Goal: Check status

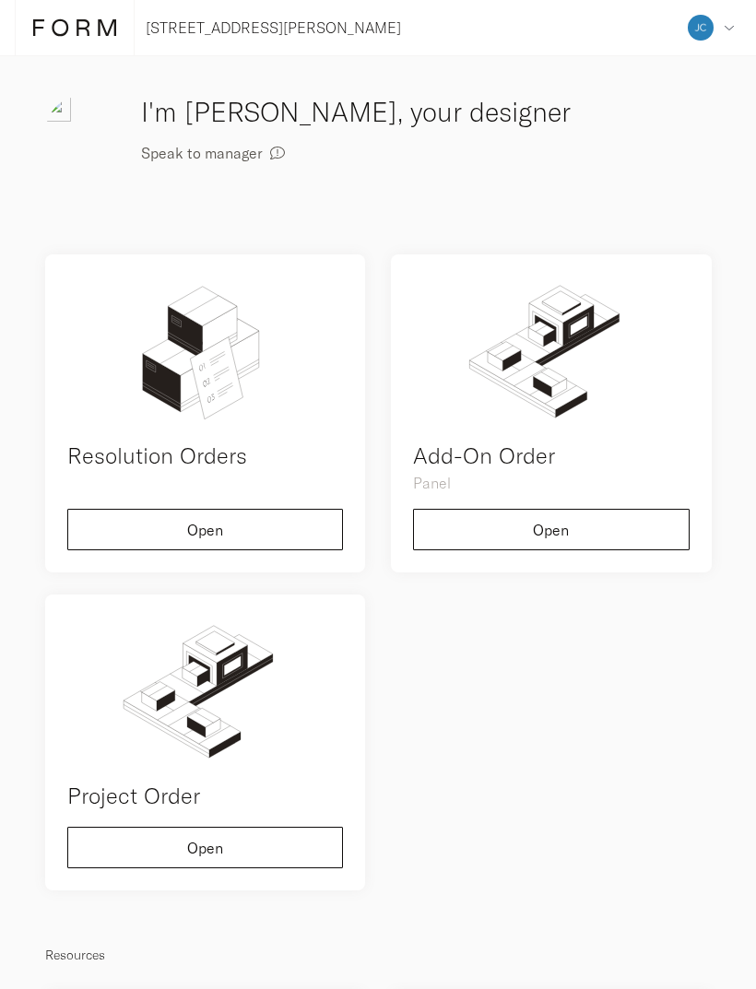
click at [226, 162] on button "Speak to manager" at bounding box center [213, 152] width 144 height 41
click at [710, 18] on div "Address Collaborators Profile Deposits Log out" at bounding box center [710, 27] width 61 height 55
click at [272, 518] on button "Open" at bounding box center [205, 529] width 276 height 41
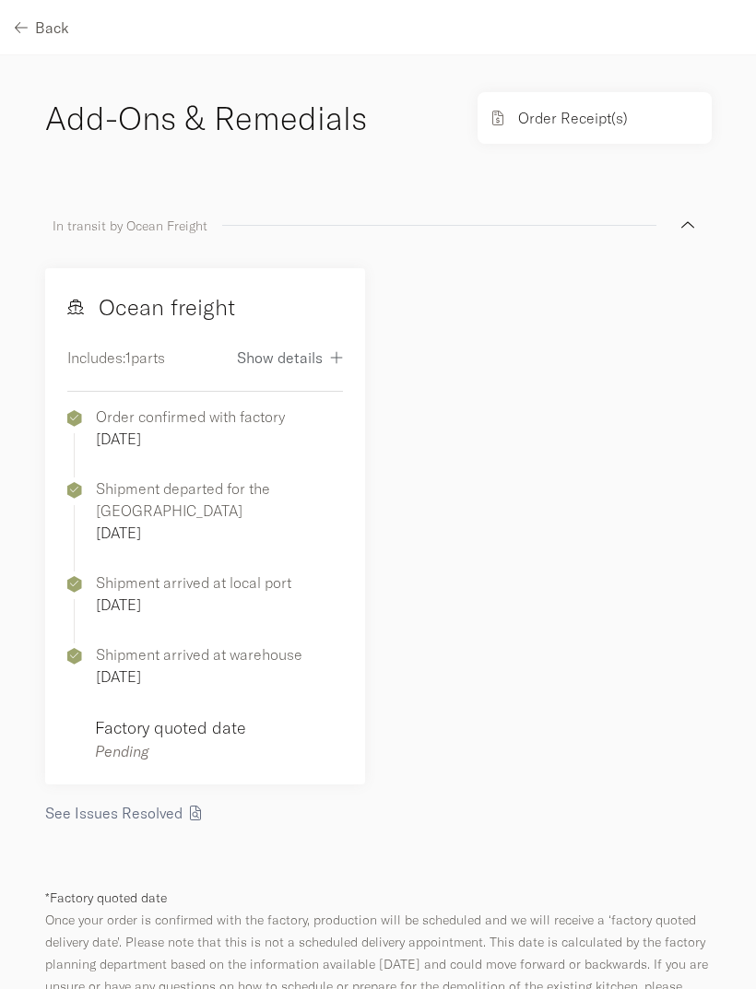
click at [135, 806] on span "See Issues Resolved" at bounding box center [113, 813] width 137 height 15
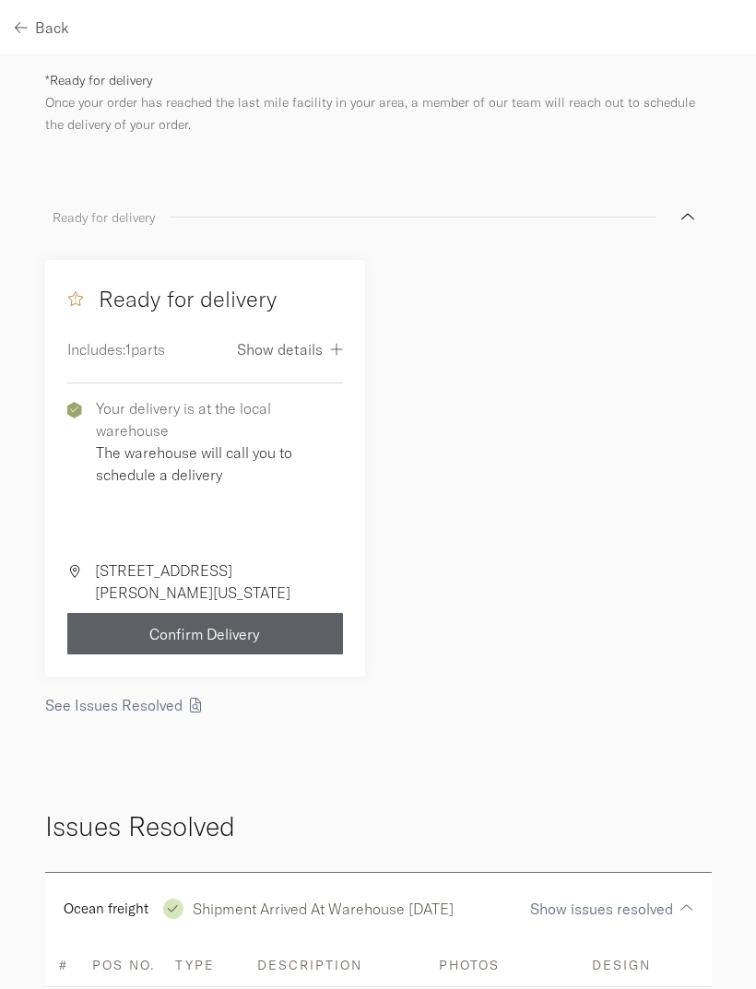
scroll to position [1153, 0]
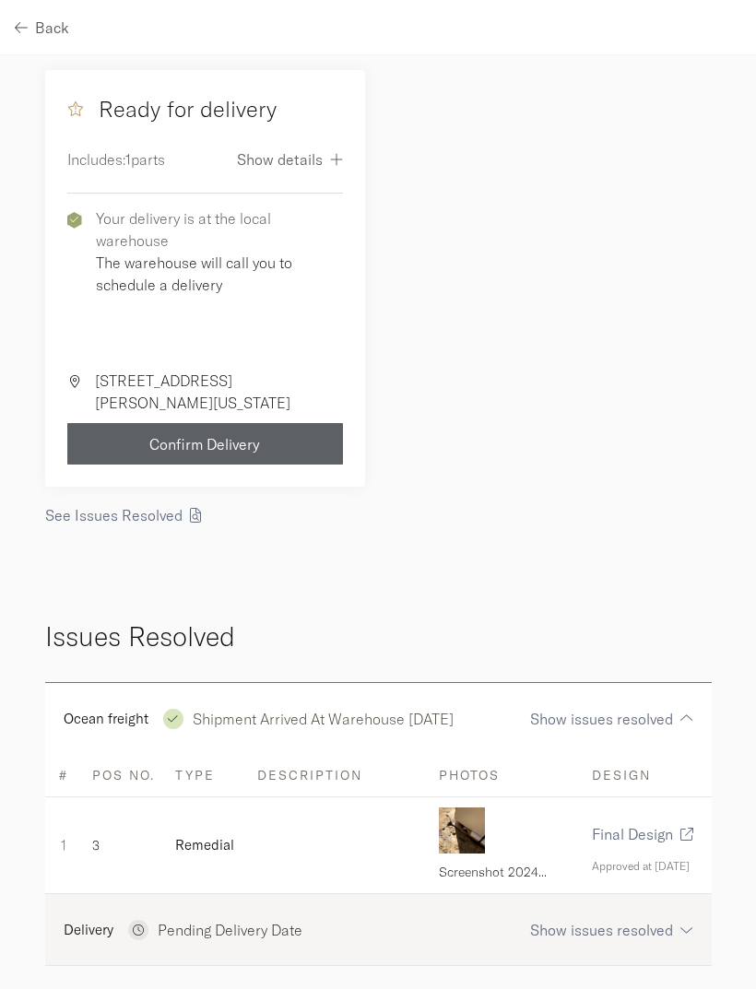
click at [460, 807] on img at bounding box center [462, 830] width 46 height 46
click at [652, 923] on span "Show issues resolved" at bounding box center [601, 930] width 143 height 15
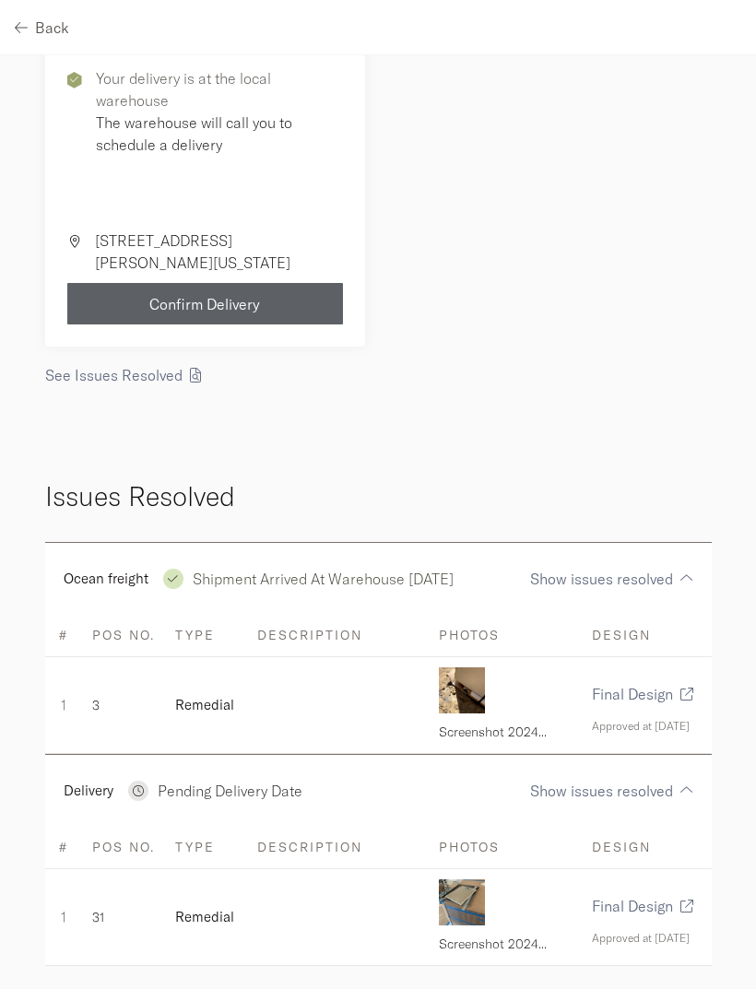
scroll to position [1292, 0]
click at [463, 892] on img at bounding box center [462, 903] width 46 height 46
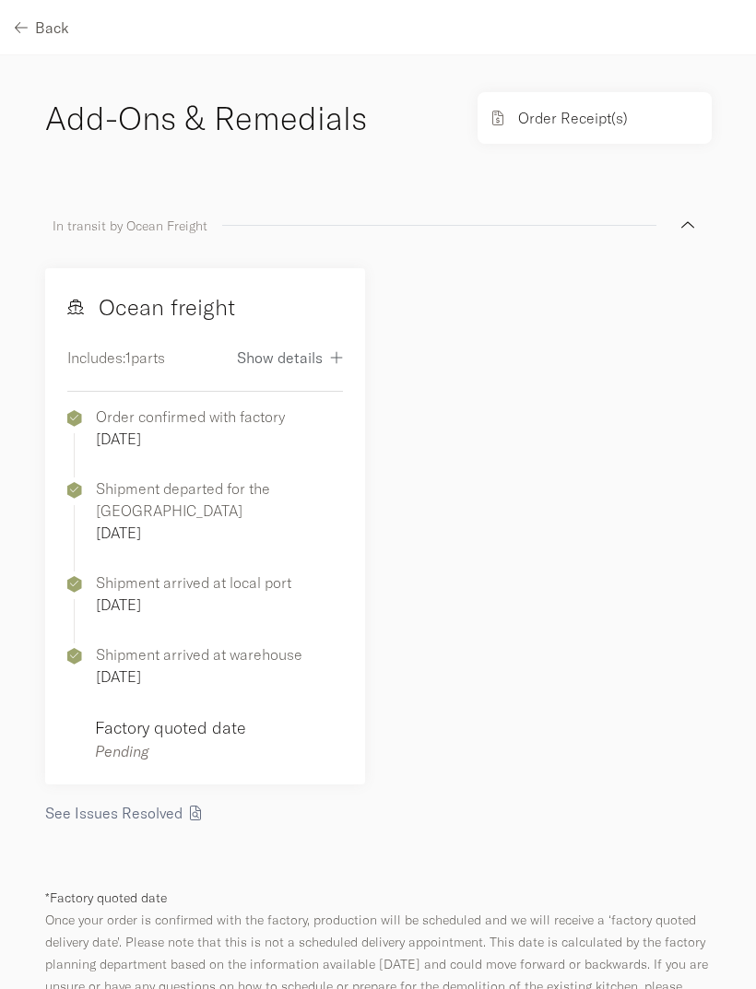
scroll to position [0, 0]
click at [606, 115] on p "Order Receipt(s)" at bounding box center [573, 118] width 110 height 22
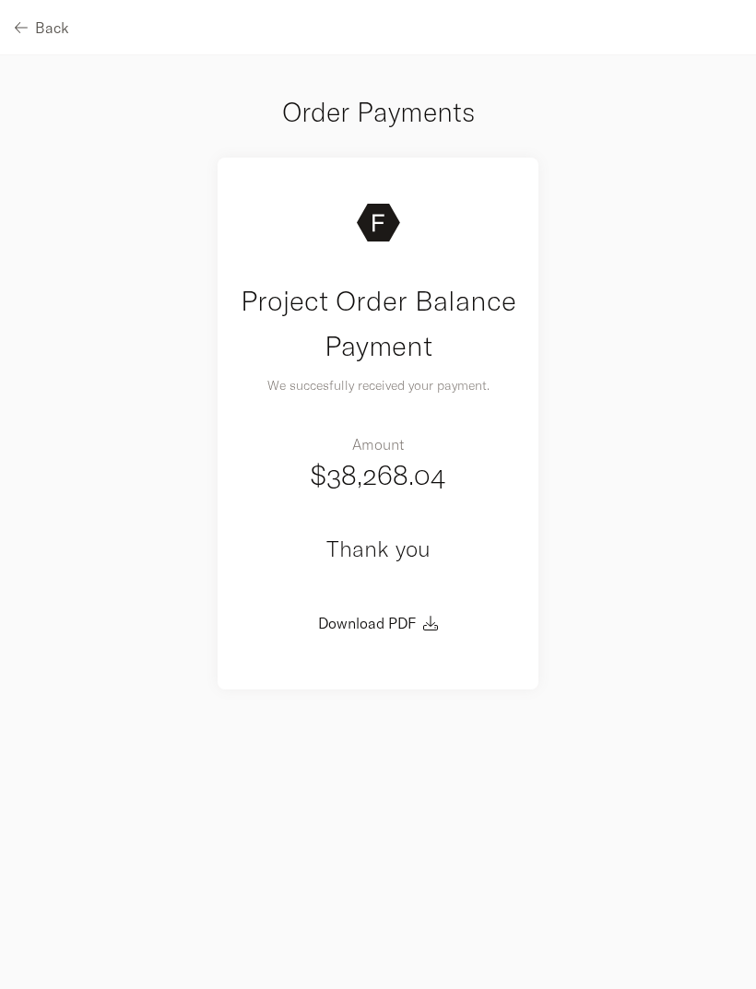
click at [41, 43] on button "Back" at bounding box center [42, 26] width 54 height 41
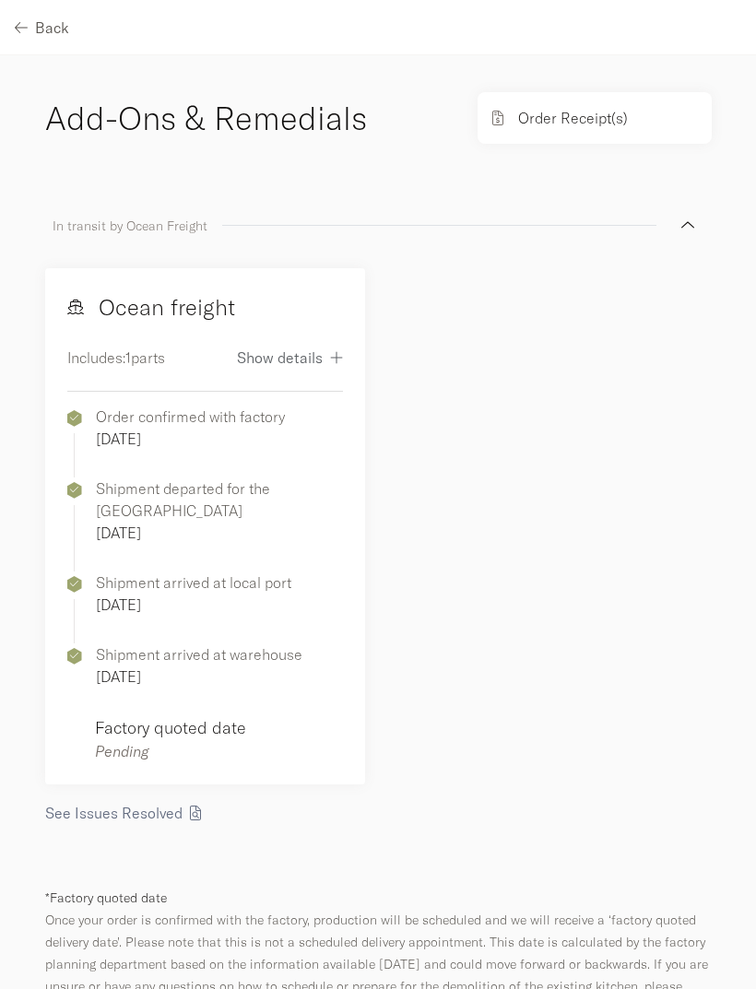
click at [40, 25] on span "Back" at bounding box center [52, 27] width 34 height 15
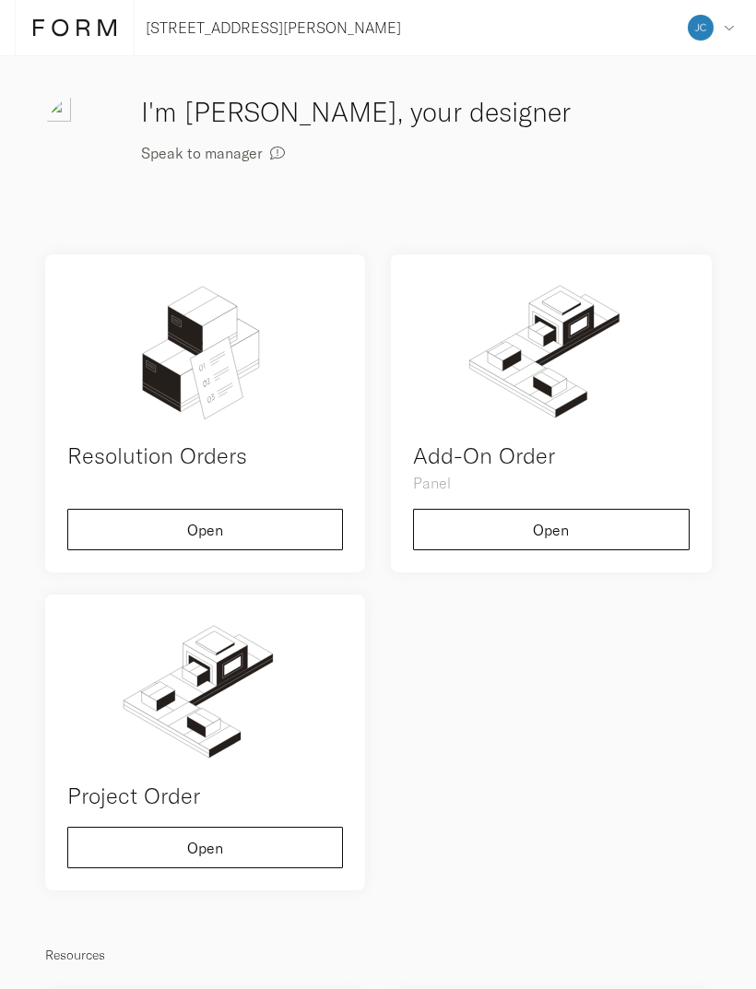
click at [110, 148] on img at bounding box center [82, 133] width 74 height 74
click at [344, 114] on h3 "I'm [PERSON_NAME], your designer" at bounding box center [426, 112] width 570 height 40
click at [87, 139] on img at bounding box center [82, 133] width 74 height 74
click at [79, 19] on icon at bounding box center [74, 28] width 83 height 20
click at [59, 30] on icon at bounding box center [74, 28] width 83 height 20
